Goal: Register for event/course

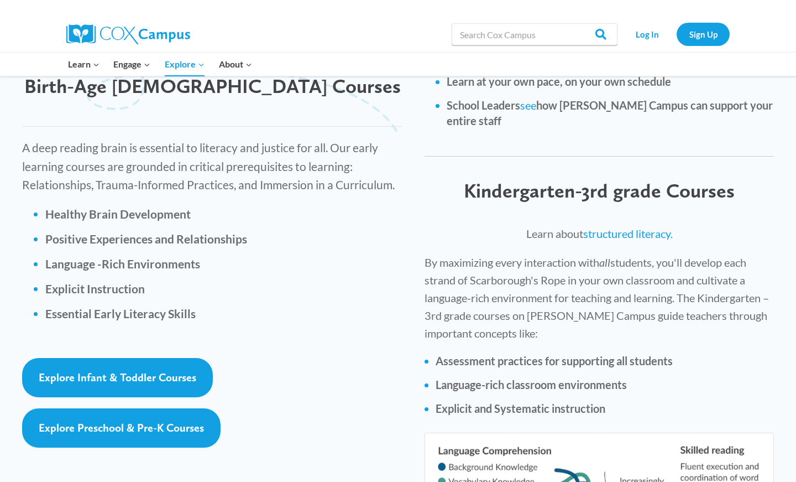
scroll to position [1531, 0]
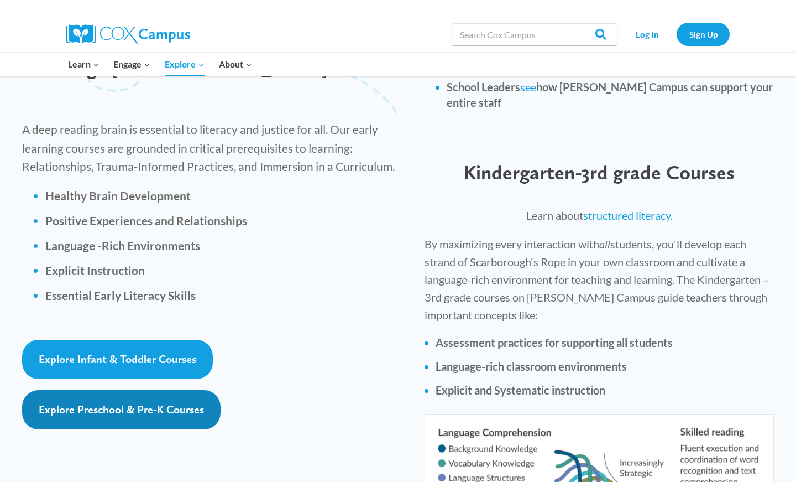
click at [119, 403] on span "Explore Preschool & Pre-K Courses" at bounding box center [121, 409] width 165 height 13
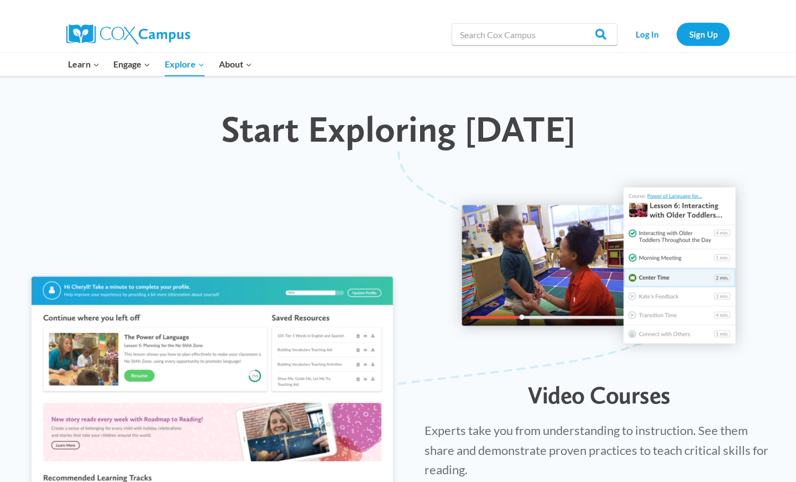
scroll to position [987, 0]
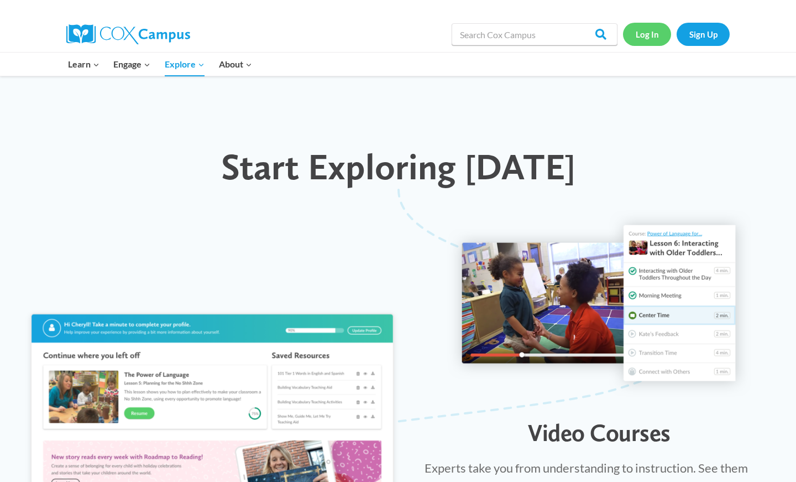
click at [652, 36] on link "Log In" at bounding box center [647, 34] width 48 height 23
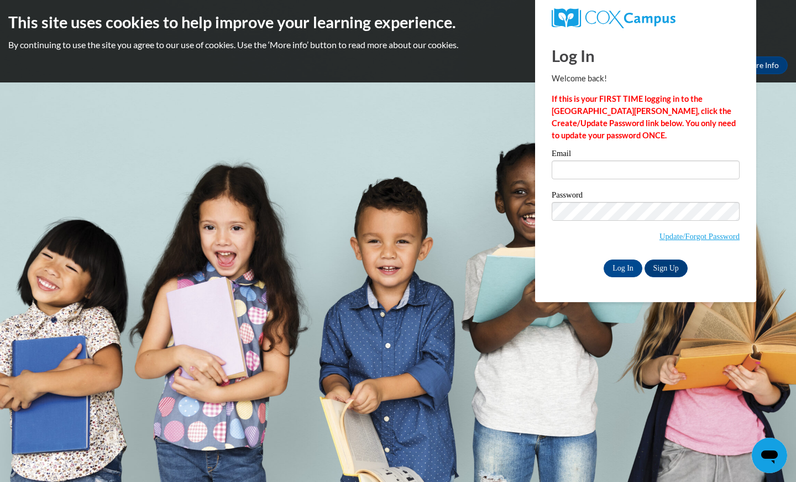
click at [527, 261] on body "This site uses cookies to help improve your learning experience. By continuing …" at bounding box center [398, 241] width 796 height 482
click at [671, 262] on link "Sign Up" at bounding box center [666, 268] width 43 height 18
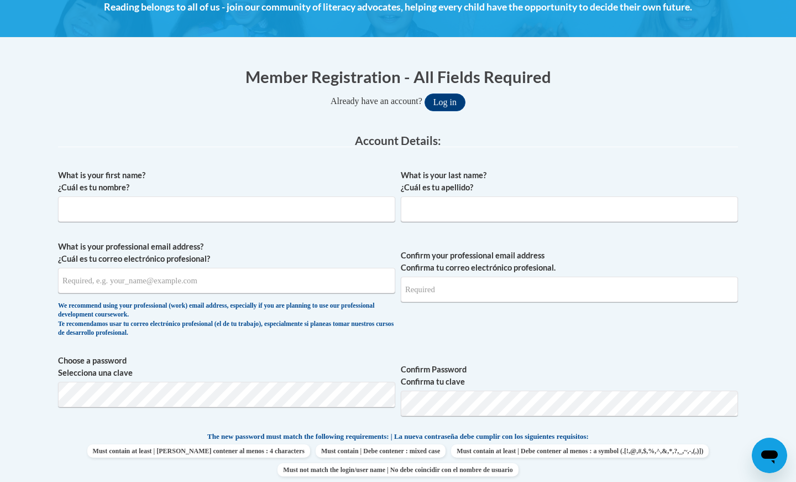
scroll to position [171, 0]
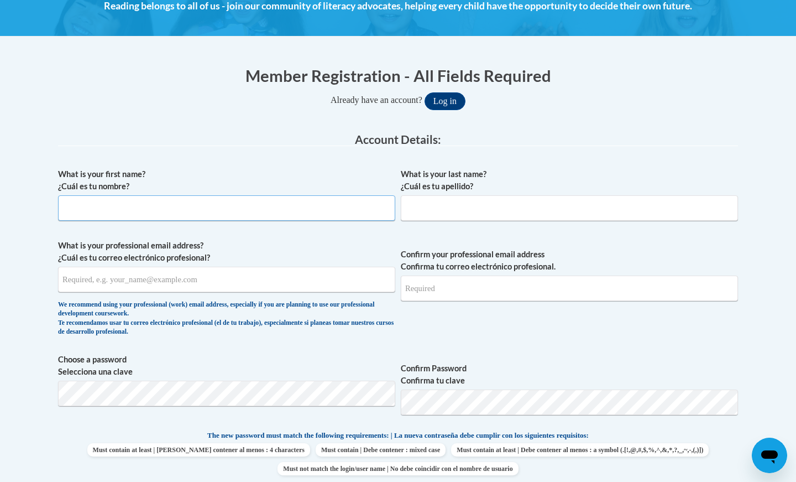
click at [247, 209] on input "What is your first name? ¿Cuál es tu nombre?" at bounding box center [226, 207] width 337 height 25
type input "Natalie"
click at [601, 210] on input "What is your last name? ¿Cuál es tu apellido?" at bounding box center [569, 207] width 337 height 25
type input "Barry"
click at [254, 277] on input "What is your professional email address? ¿Cuál es tu correo electrónico profesi…" at bounding box center [226, 279] width 337 height 25
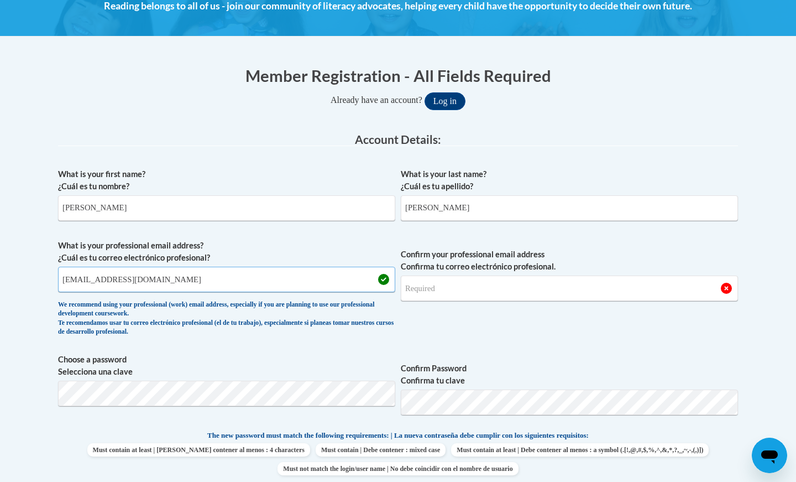
type input "npbarry@oxfordsd.org"
click at [530, 294] on input "Confirm your professional email address Confirma tu correo electrónico profesio…" at bounding box center [569, 287] width 337 height 25
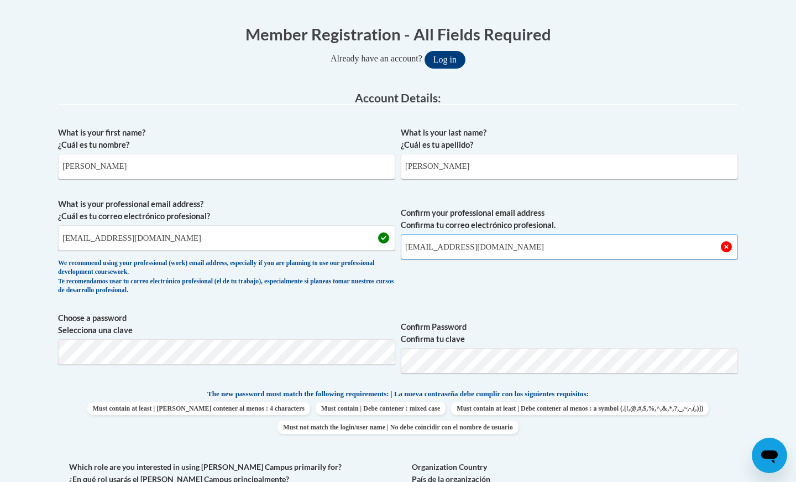
scroll to position [235, 0]
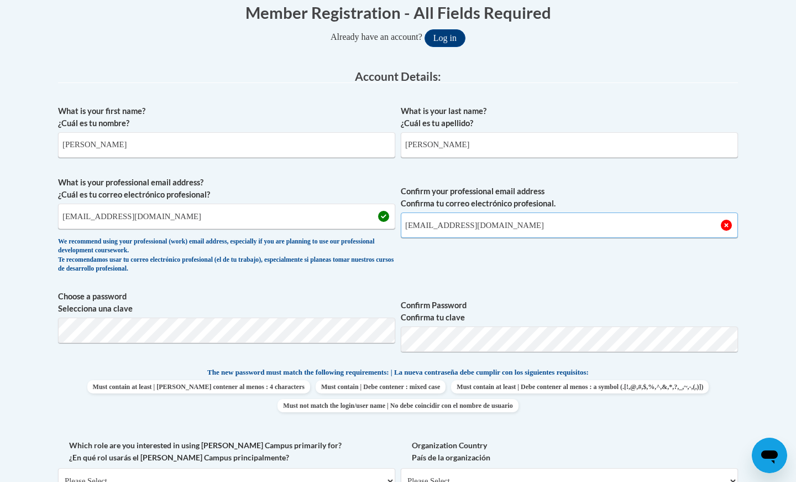
type input "npbarry@oxfordsd.org"
click at [425, 29] on button "Log in" at bounding box center [445, 38] width 41 height 18
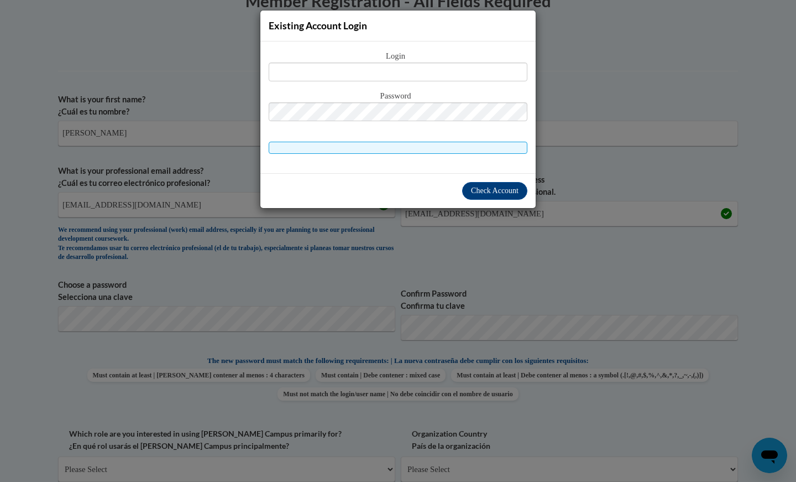
click at [595, 251] on div "Existing Account Login Login Password" at bounding box center [398, 241] width 796 height 482
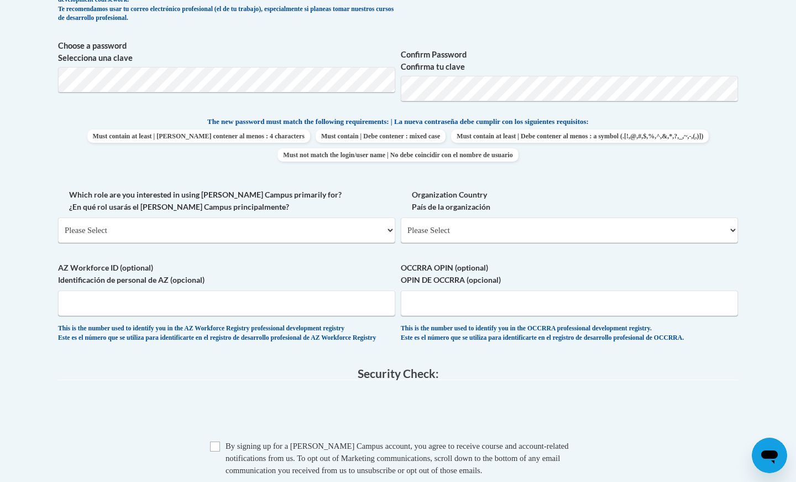
scroll to position [486, 0]
click at [387, 230] on select "Please Select College/University | Colegio/Universidad Community/Nonprofit Part…" at bounding box center [226, 228] width 337 height 25
select select "fbf2d438-af2f-41f8-98f1-81c410e29de3"
click at [58, 216] on select "Please Select College/University | Colegio/Universidad Community/Nonprofit Part…" at bounding box center [226, 228] width 337 height 25
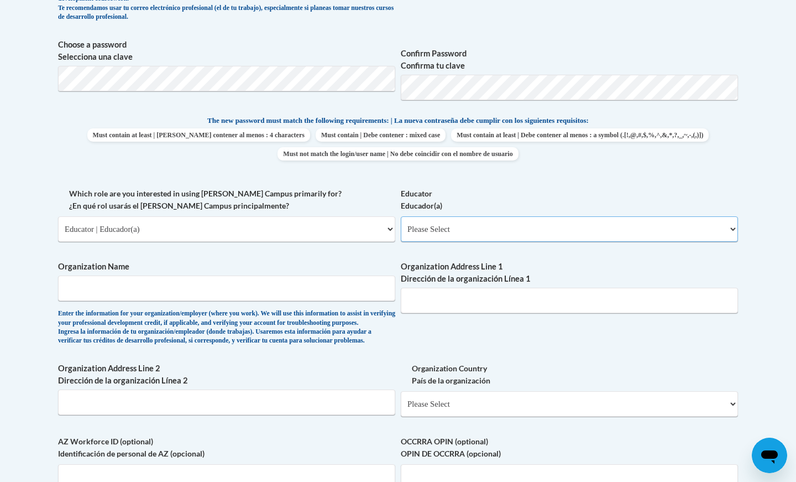
click at [467, 226] on select "Please Select Early Learning/Daycare Teacher/Family Home Care Provider | Maestr…" at bounding box center [569, 228] width 337 height 25
select select "5e2af403-4f2c-4e49-a02f-103e55d7b75b"
click at [401, 216] on select "Please Select Early Learning/Daycare Teacher/Family Home Care Provider | Maestr…" at bounding box center [569, 228] width 337 height 25
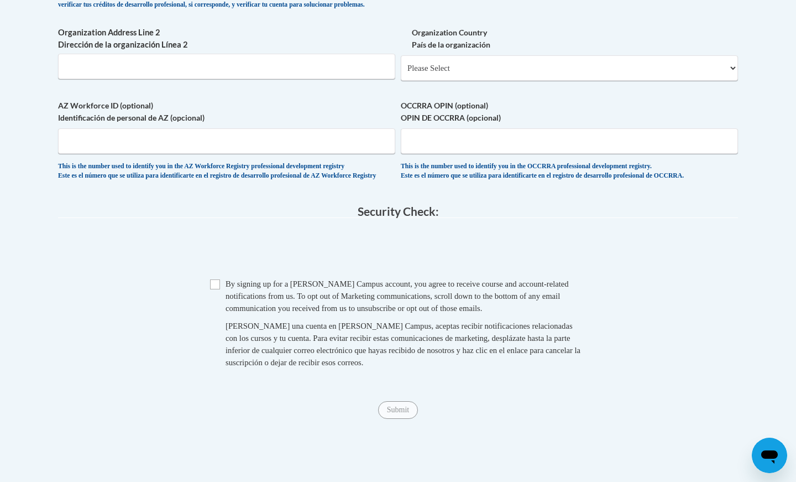
scroll to position [824, 0]
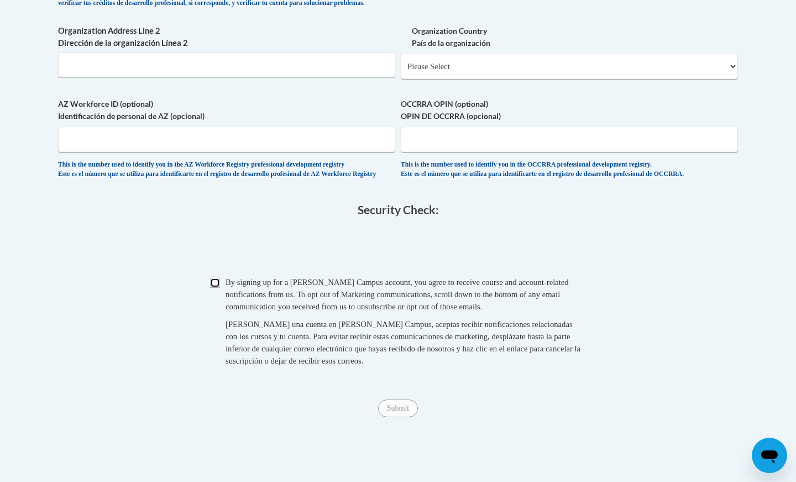
click at [214, 288] on input "Checkbox" at bounding box center [215, 283] width 10 height 10
checkbox input "true"
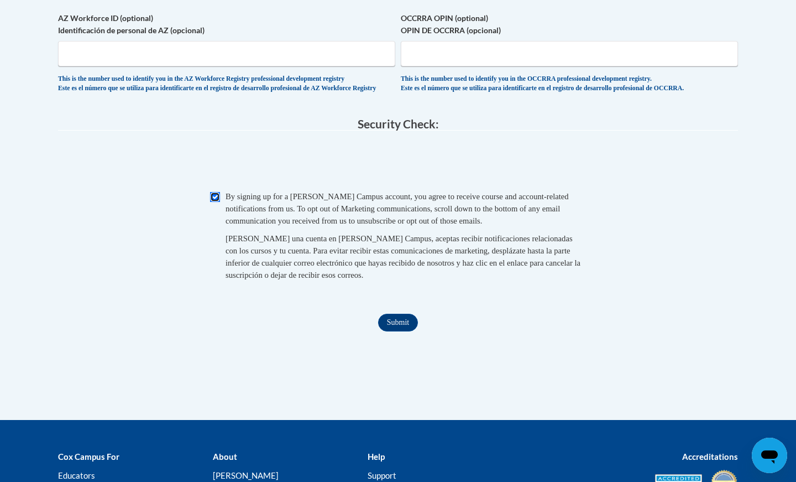
scroll to position [928, 0]
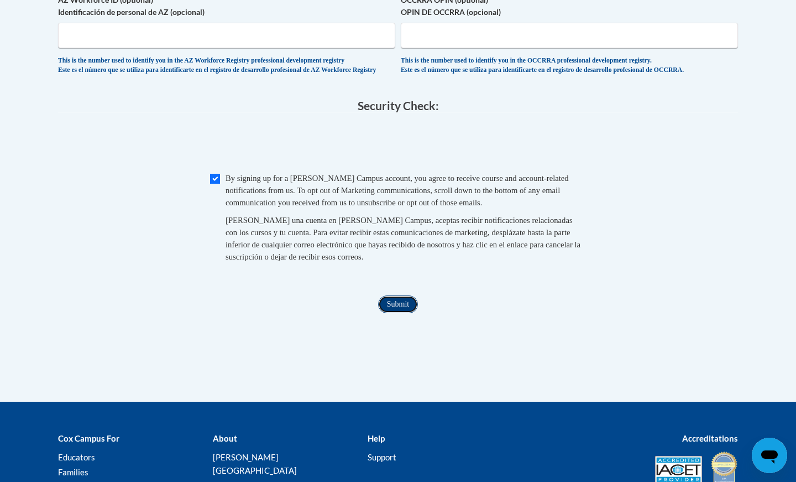
click at [398, 313] on input "Submit" at bounding box center [398, 304] width 40 height 18
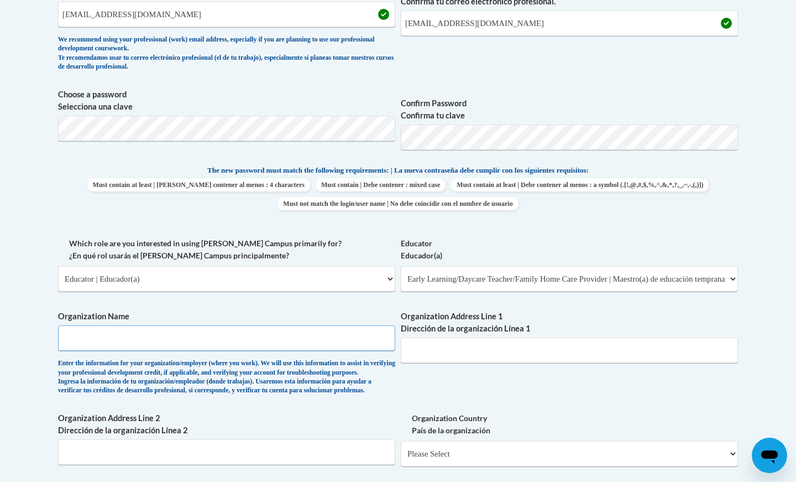
scroll to position [435, 0]
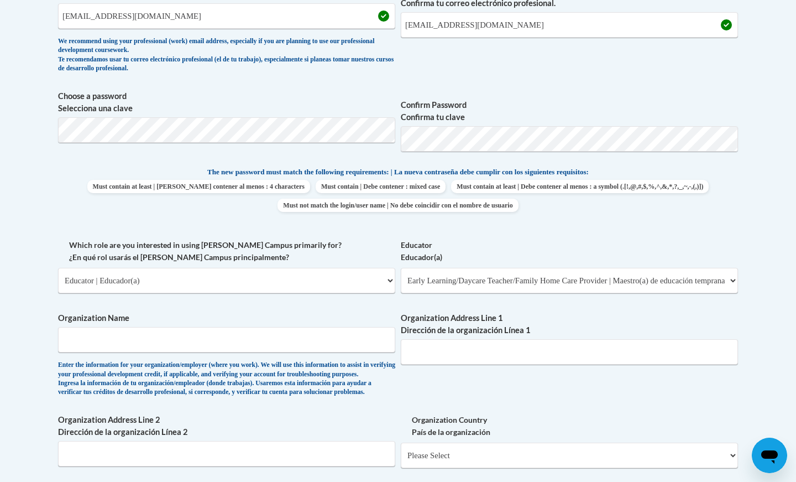
click at [324, 312] on label "Organization Name" at bounding box center [226, 318] width 337 height 12
click at [324, 327] on input "Organization Name" at bounding box center [226, 339] width 337 height 25
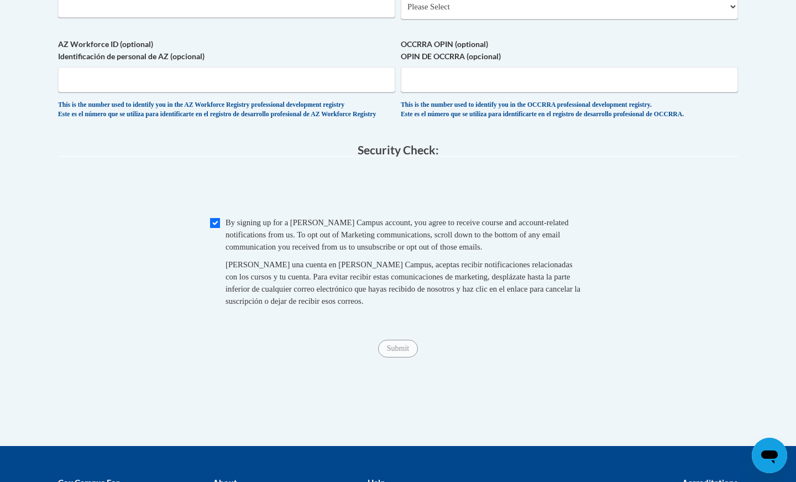
scroll to position [887, 0]
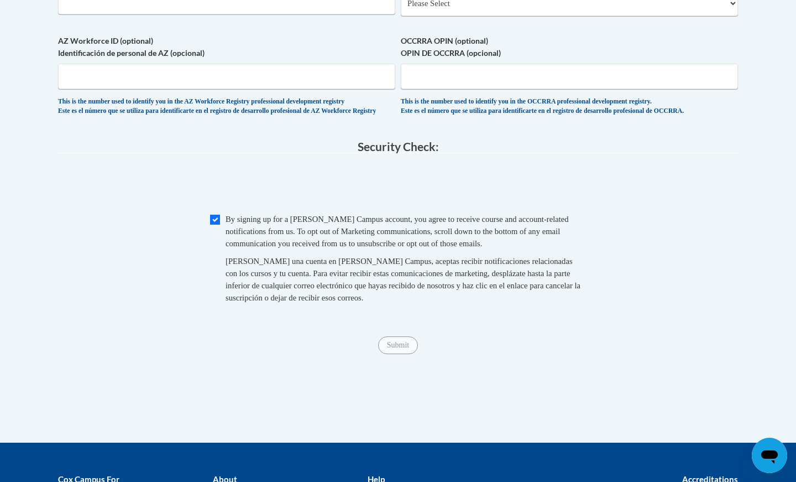
type input "Oxford School District"
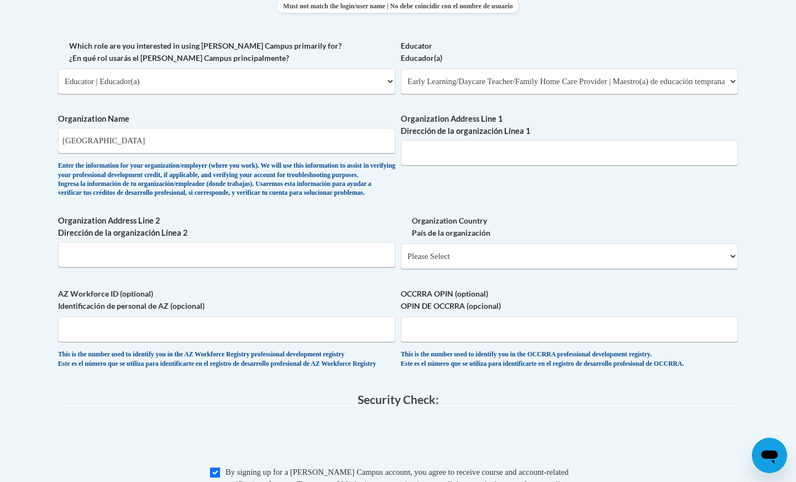
scroll to position [633, 0]
click at [456, 150] on input "Organization Address Line 1 Dirección de la organización Línea 1" at bounding box center [569, 153] width 337 height 25
click at [517, 270] on select "Please Select United States | Estados Unidos Outside of the United States | Fue…" at bounding box center [569, 256] width 337 height 25
select select "ad49bcad-a171-4b2e-b99c-48b446064914"
click at [401, 262] on select "Please Select United States | Estados Unidos Outside of the United States | Fue…" at bounding box center [569, 256] width 337 height 25
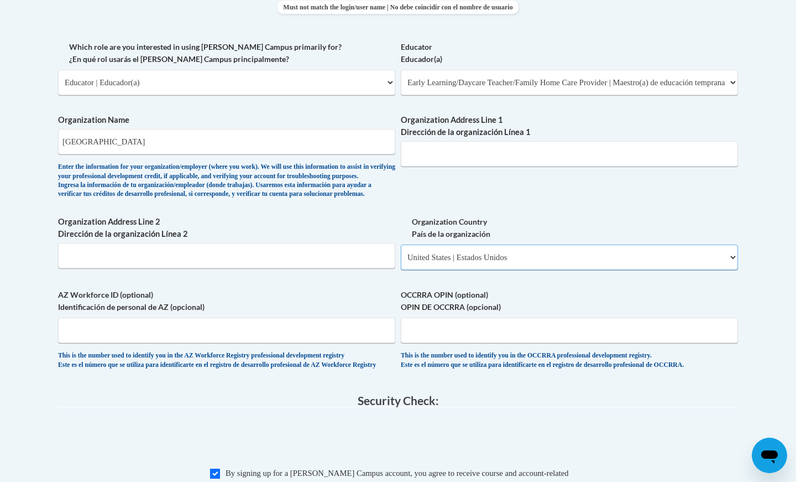
select select
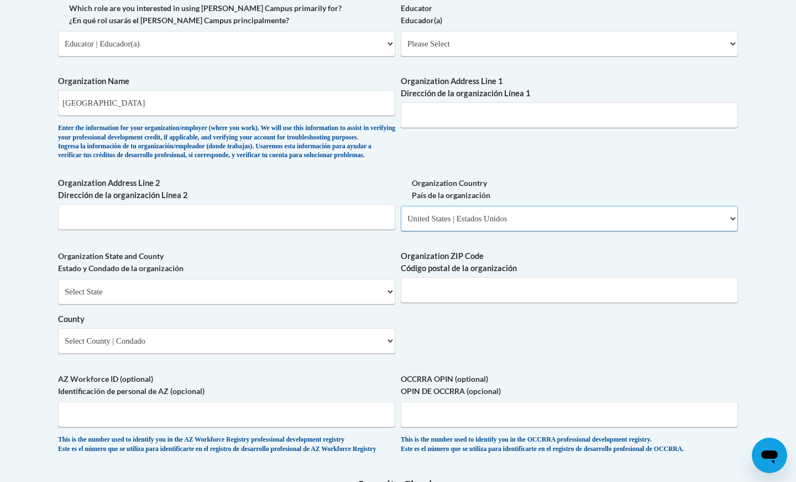
scroll to position [678, 0]
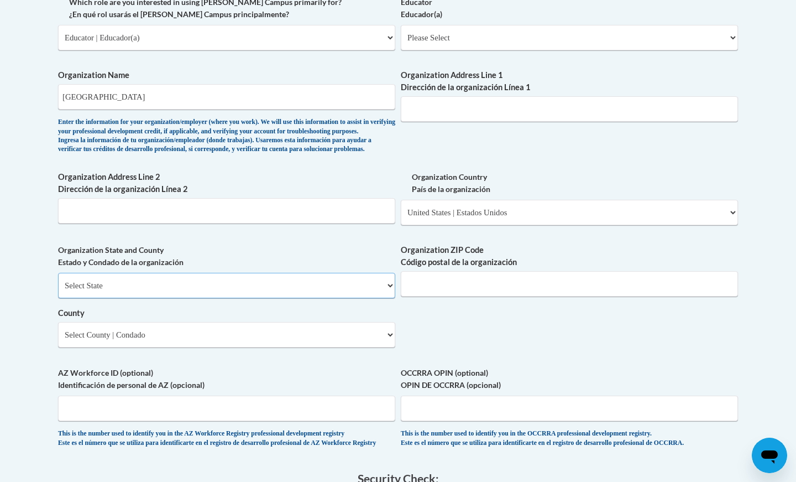
click at [185, 298] on select "Select State Alabama Alaska Arizona Arkansas California Colorado Connecticut De…" at bounding box center [226, 285] width 337 height 25
select select "[US_STATE]"
click at [58, 290] on select "Select State Alabama Alaska Arizona Arkansas California Colorado Connecticut De…" at bounding box center [226, 285] width 337 height 25
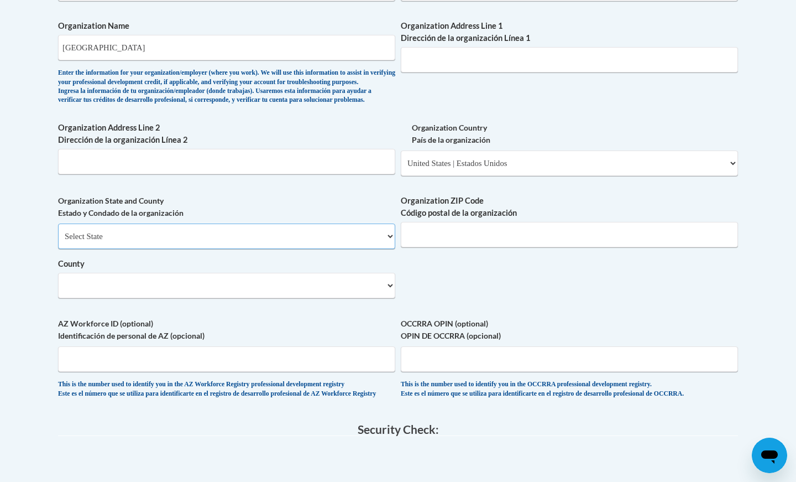
scroll to position [730, 0]
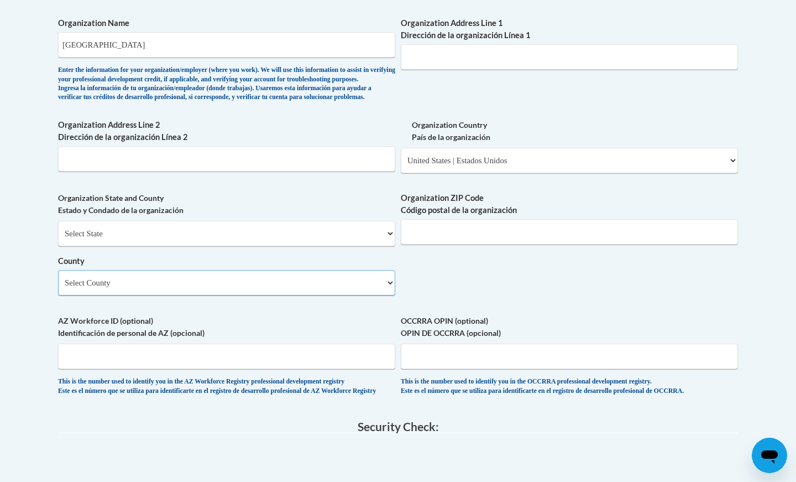
click at [387, 295] on select "Select County Adams Alcorn Amite Attala Benton Bolivar Calhoun Carroll Chickasa…" at bounding box center [226, 282] width 337 height 25
select select "Lafayette"
click at [58, 288] on select "Select County Adams Alcorn Amite Attala Benton Bolivar Calhoun Carroll Chickasa…" at bounding box center [226, 282] width 337 height 25
click at [466, 244] on input "Organization ZIP Code Código postal de la organización" at bounding box center [569, 231] width 337 height 25
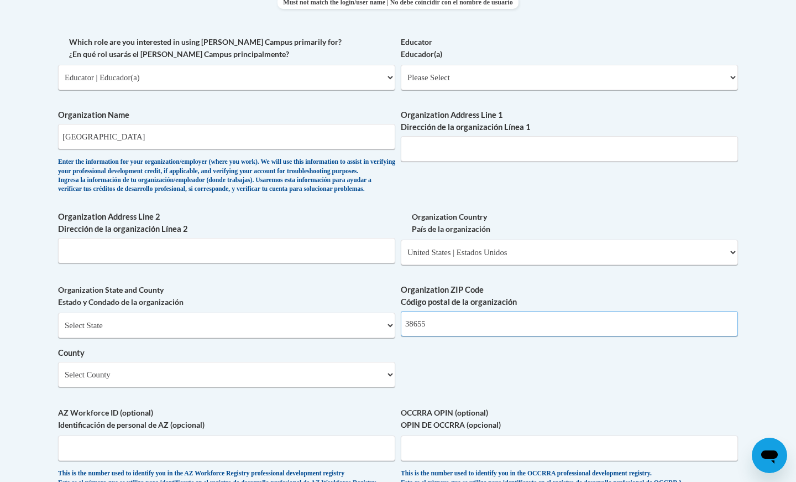
type input "38655"
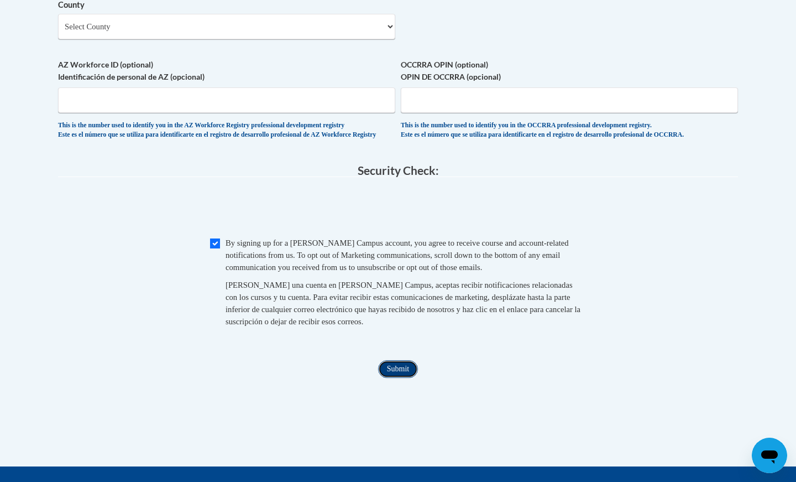
click at [393, 378] on input "Submit" at bounding box center [398, 369] width 40 height 18
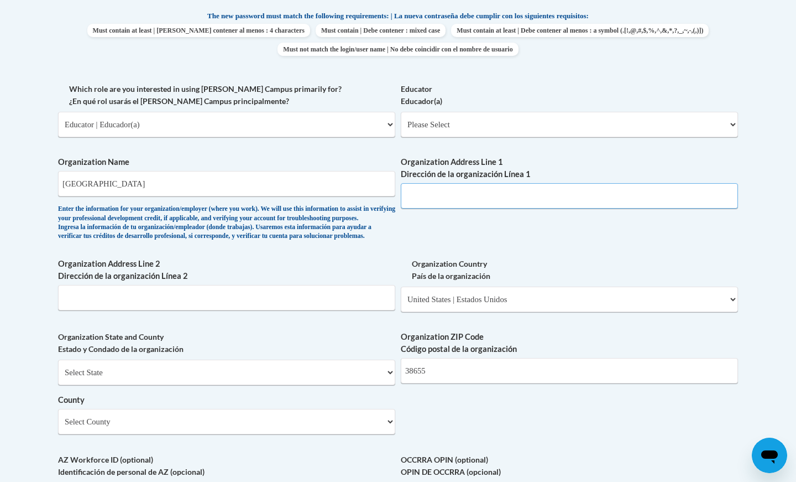
scroll to position [595, 0]
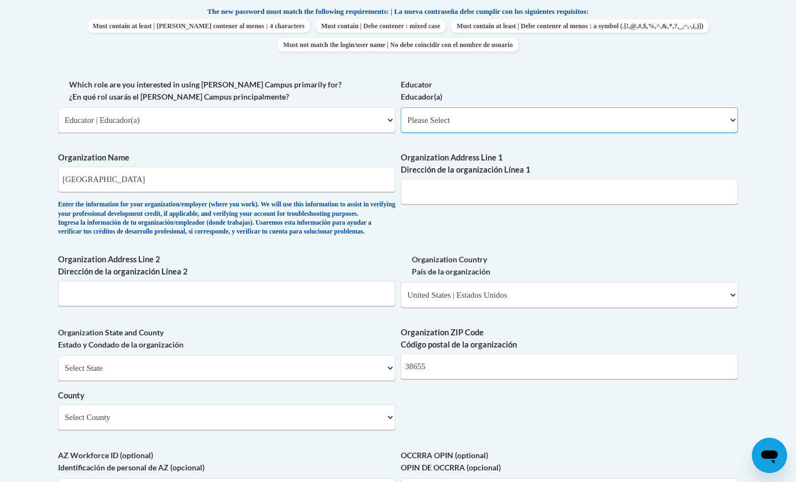
click at [499, 117] on select "Please Select Early Learning/Daycare Teacher/Family Home Care Provider | Maestr…" at bounding box center [569, 119] width 337 height 25
select select "5e2af403-4f2c-4e49-a02f-103e55d7b75b"
click at [401, 107] on select "Please Select Early Learning/Daycare Teacher/Family Home Care Provider | Maestr…" at bounding box center [569, 119] width 337 height 25
select select "null"
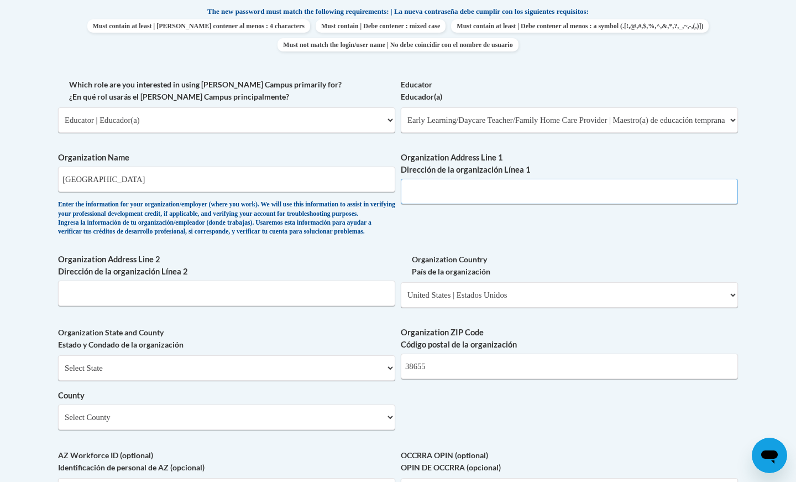
click at [504, 187] on input "Organization Address Line 1 Dirección de la organización Línea 1" at bounding box center [569, 191] width 337 height 25
type input "1637 Hwy. 30 E"
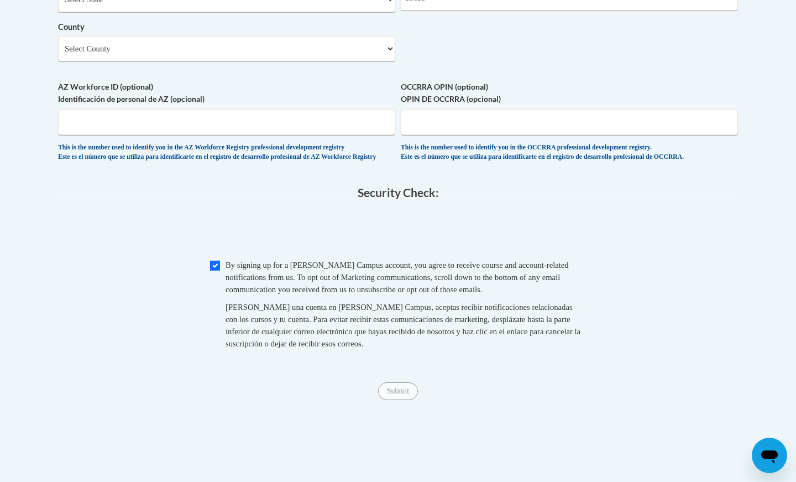
scroll to position [964, 0]
click at [404, 399] on input "Submit" at bounding box center [398, 391] width 40 height 18
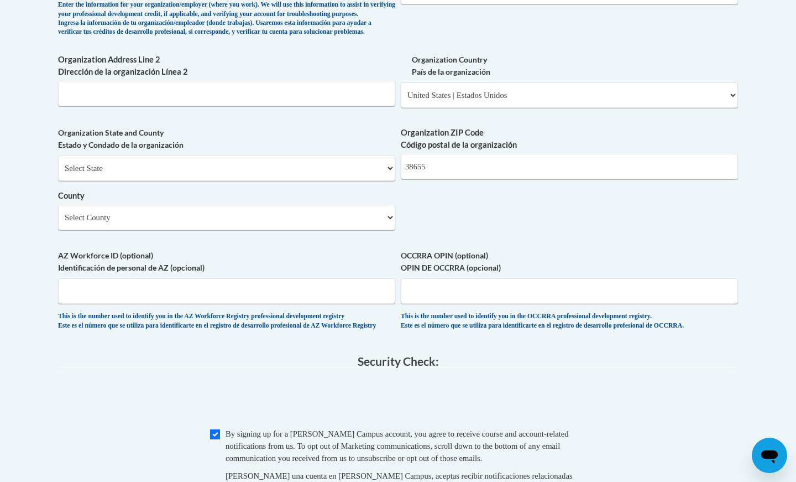
scroll to position [768, 0]
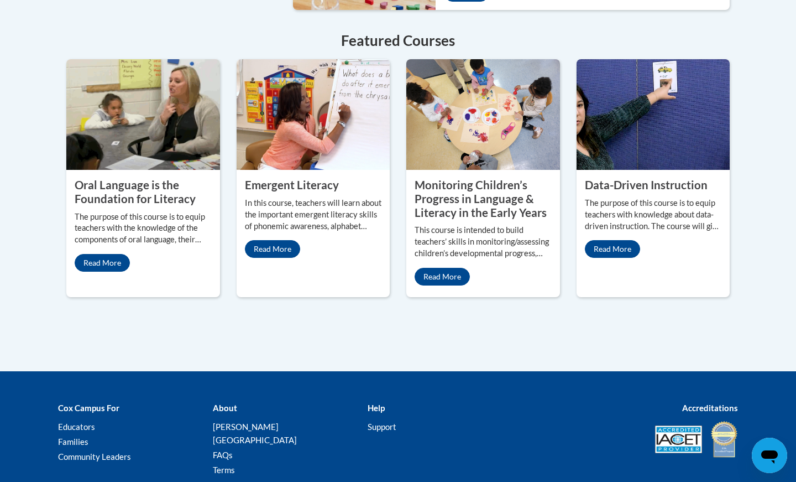
scroll to position [993, 0]
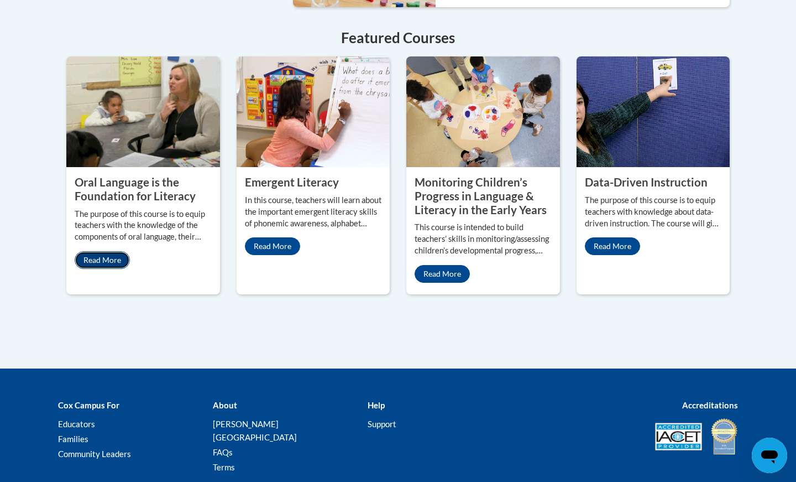
click at [106, 251] on link "Read More" at bounding box center [102, 260] width 55 height 18
click at [460, 191] on property "Monitoring Children’s Progress in Language & Literacy in the Early Years" at bounding box center [481, 195] width 132 height 40
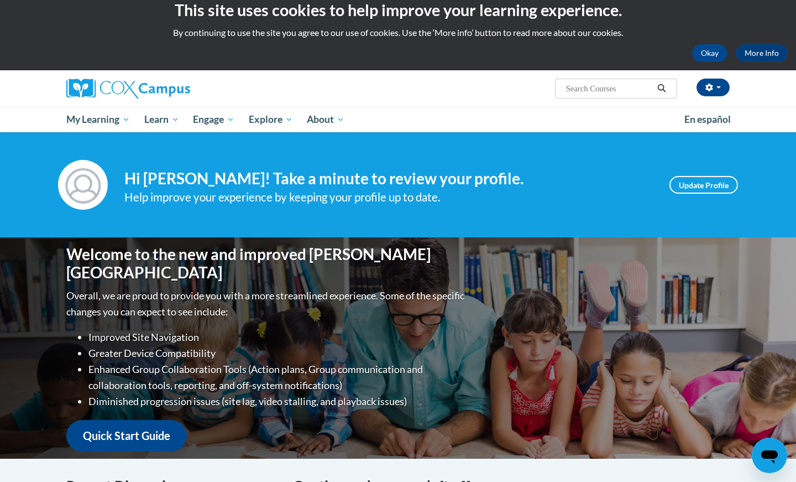
scroll to position [0, 0]
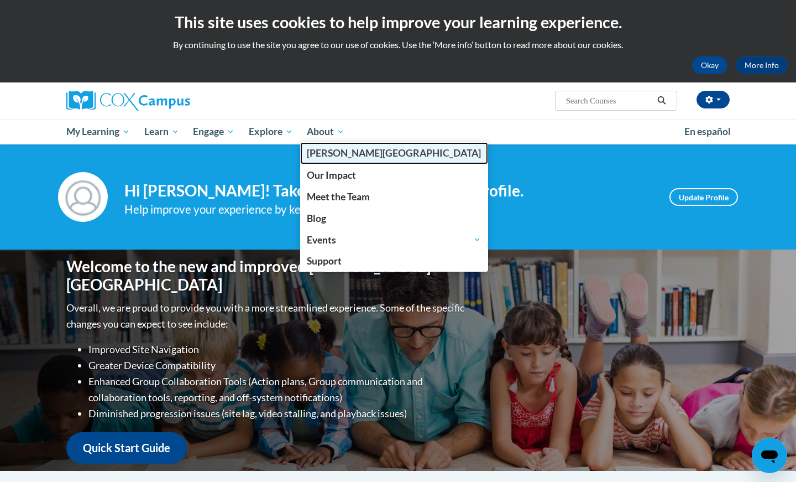
click at [340, 157] on span "[GEOGRAPHIC_DATA]" at bounding box center [394, 153] width 174 height 12
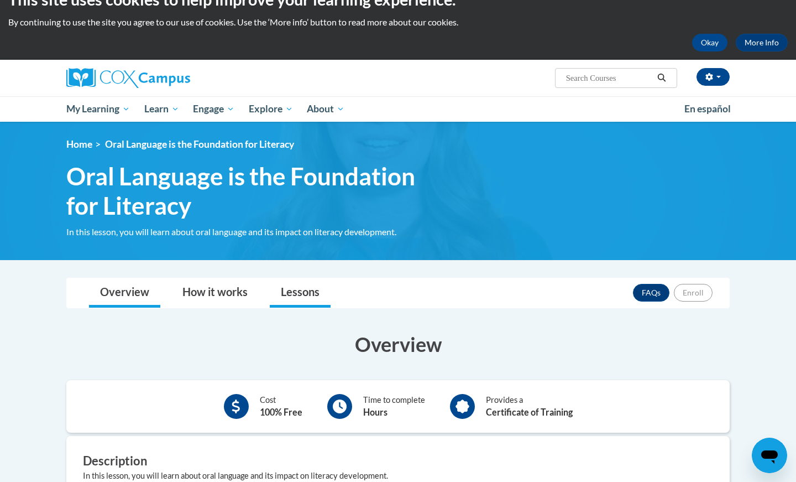
scroll to position [24, 0]
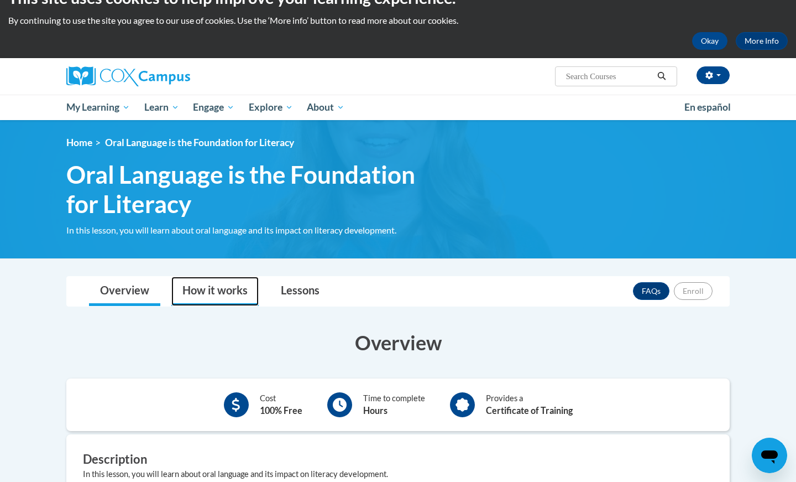
click at [242, 290] on link "How it works" at bounding box center [214, 291] width 87 height 29
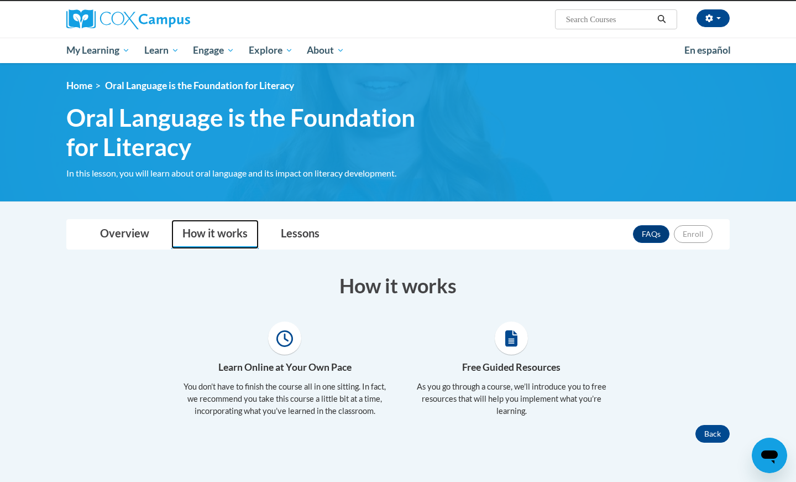
scroll to position [0, 0]
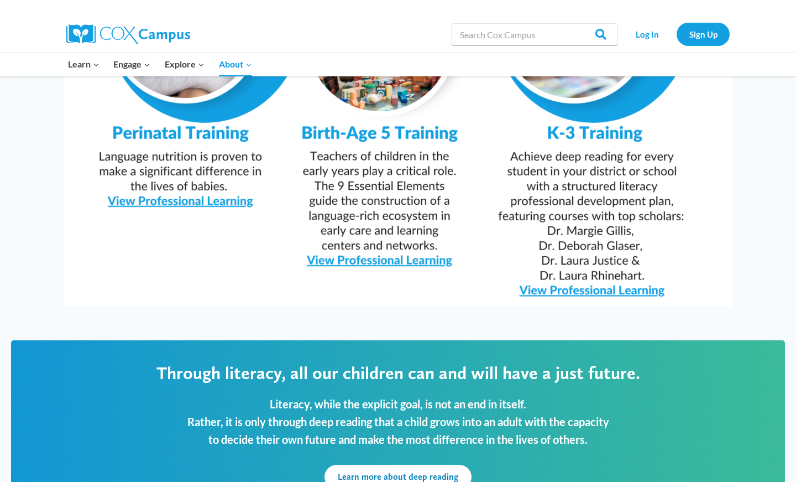
scroll to position [1153, 0]
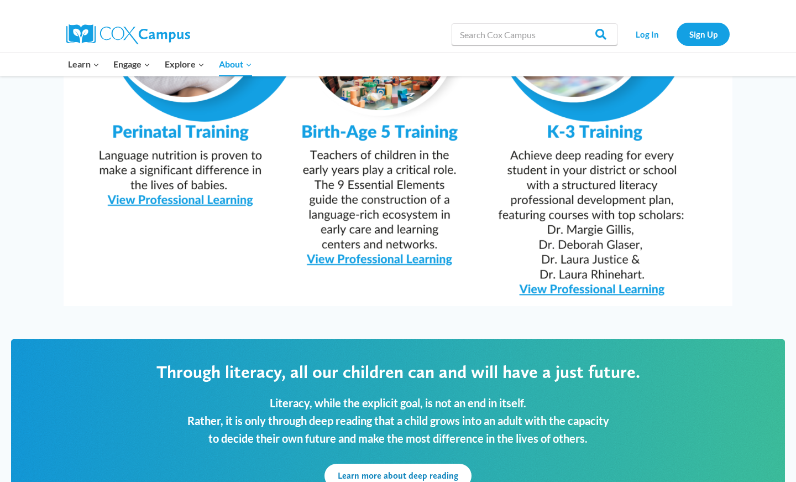
click at [373, 254] on img at bounding box center [398, 69] width 669 height 473
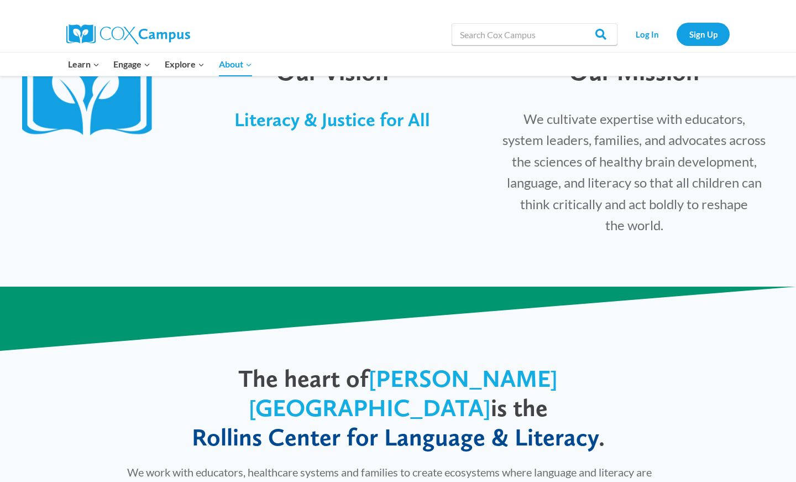
scroll to position [0, 0]
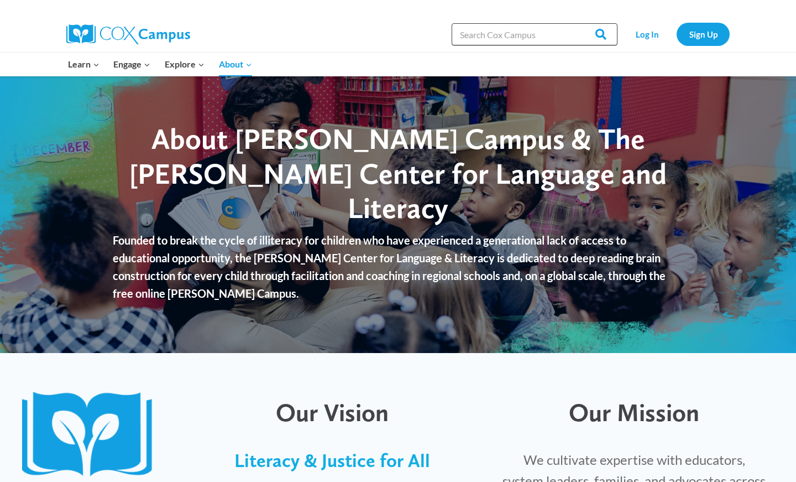
click at [561, 35] on input "Search in https://coxcampus.org/" at bounding box center [535, 34] width 166 height 22
type input "ceus"
click at [575, 23] on input "Search" at bounding box center [596, 34] width 43 height 22
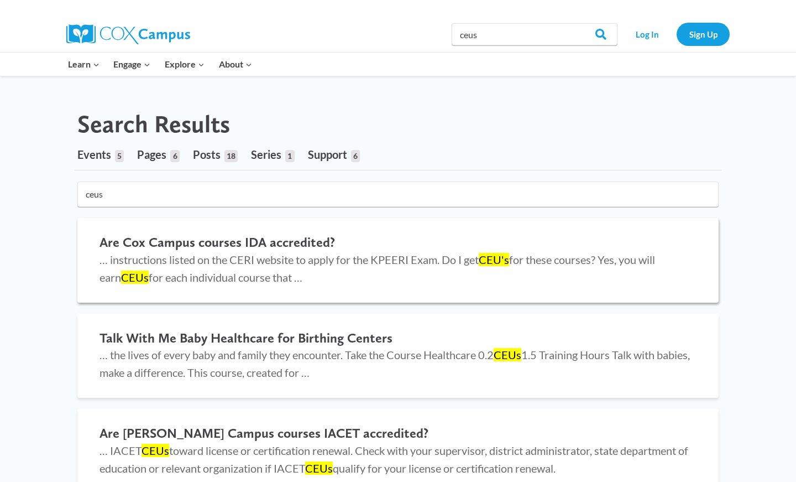
click at [220, 243] on h2 "Are Cox Campus courses IDA accredited?" at bounding box center [398, 243] width 597 height 16
click at [212, 260] on span "… instructions listed on the CERI website to apply for the KPEERI Exam. Do I ge…" at bounding box center [378, 268] width 556 height 31
